Goal: Browse casually

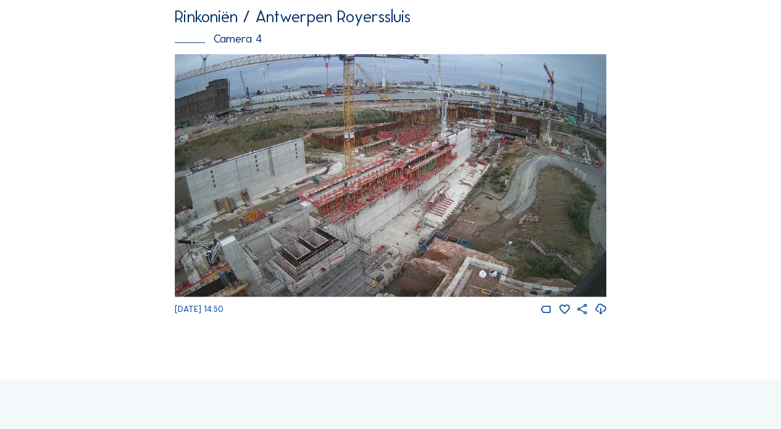
scroll to position [1449, 0]
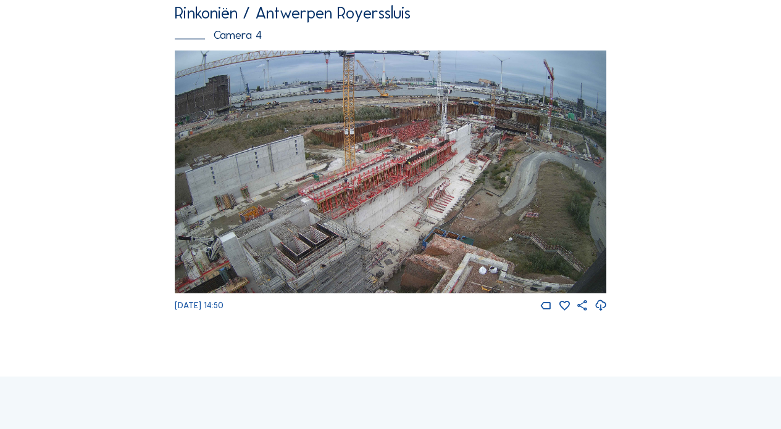
click at [406, 196] on img at bounding box center [391, 172] width 432 height 242
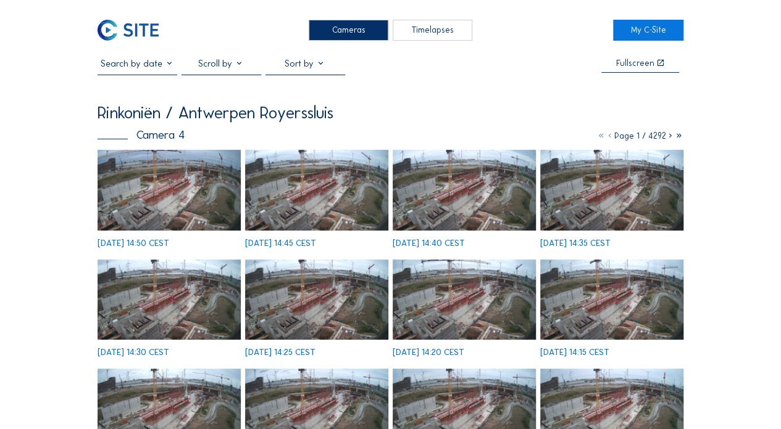
click at [175, 182] on img at bounding box center [168, 190] width 143 height 81
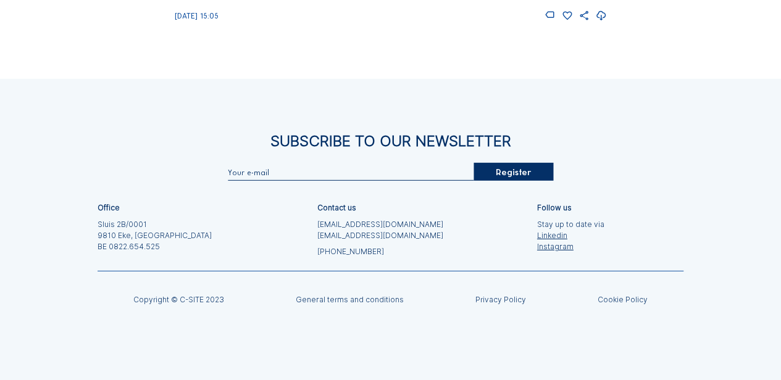
scroll to position [1394, 0]
